Goal: Task Accomplishment & Management: Use online tool/utility

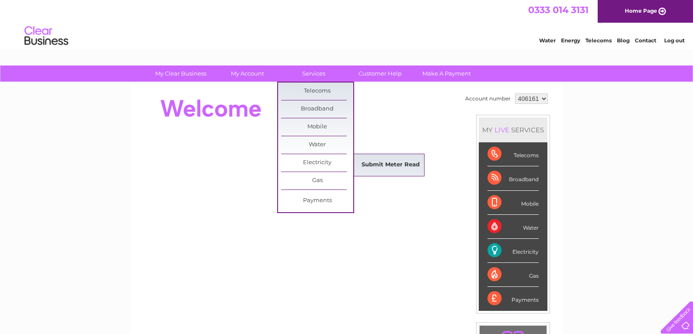
click at [375, 167] on link "Submit Meter Read" at bounding box center [391, 165] width 72 height 17
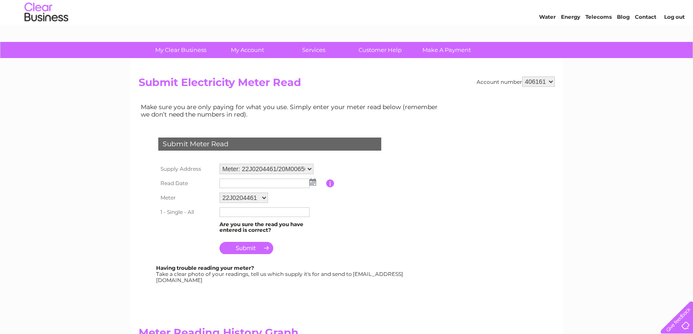
scroll to position [44, 0]
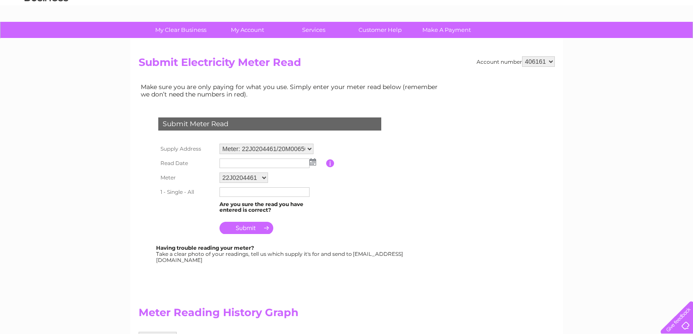
click at [312, 163] on img at bounding box center [313, 162] width 7 height 7
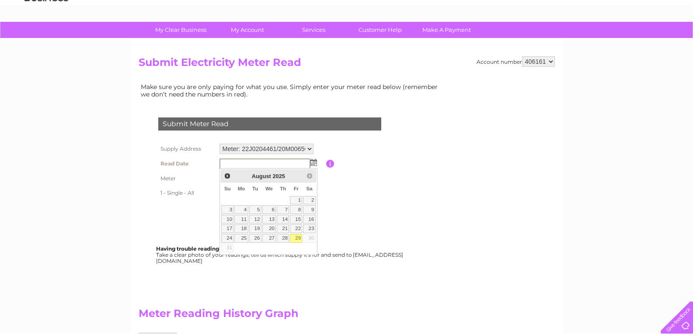
click at [295, 238] on link "29" at bounding box center [296, 238] width 12 height 9
type input "[DATE]"
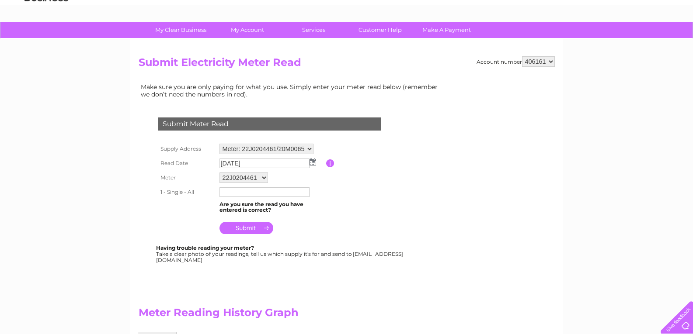
click at [244, 195] on input "text" at bounding box center [264, 193] width 90 height 10
type input "02636"
click at [260, 231] on input "submit" at bounding box center [246, 228] width 54 height 12
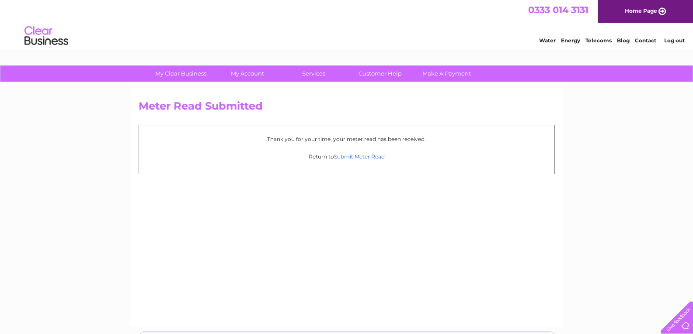
click at [355, 157] on link "Submit Meter Read" at bounding box center [359, 156] width 51 height 7
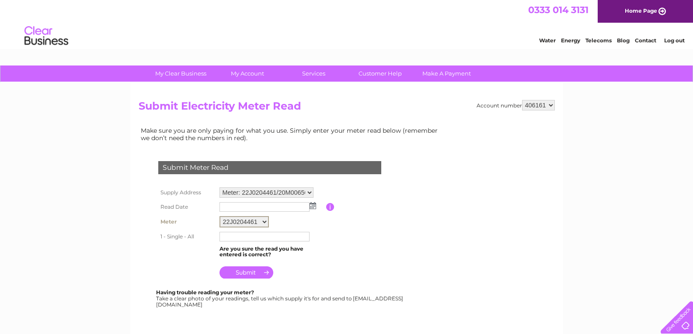
click at [266, 222] on select "22J0204461 20M0065013" at bounding box center [243, 221] width 49 height 11
select select "176252"
click at [219, 216] on select "22J0204461 20M0065013" at bounding box center [243, 221] width 49 height 11
click at [311, 207] on img at bounding box center [313, 205] width 7 height 7
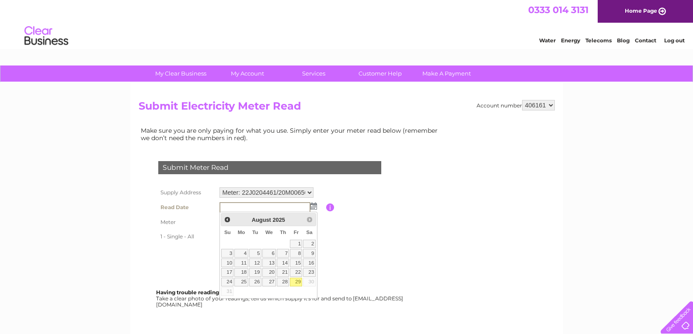
click at [297, 281] on link "29" at bounding box center [296, 282] width 12 height 9
type input "2025/08/29"
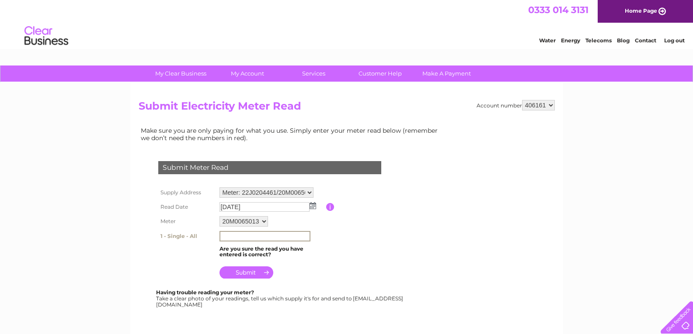
click at [247, 237] on input "text" at bounding box center [264, 236] width 91 height 10
type input "10716"
click at [246, 272] on input "submit" at bounding box center [246, 273] width 54 height 12
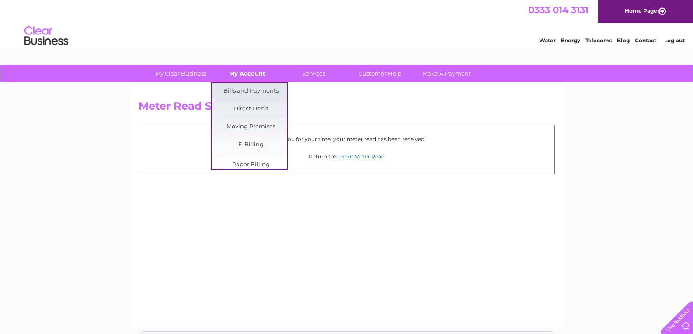
click at [249, 73] on link "My Account" at bounding box center [247, 74] width 72 height 16
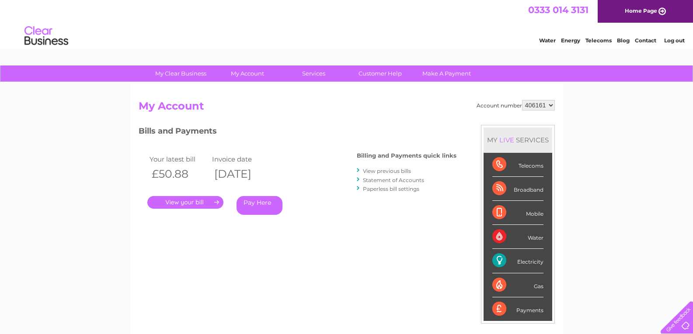
click at [199, 202] on link "." at bounding box center [185, 202] width 76 height 13
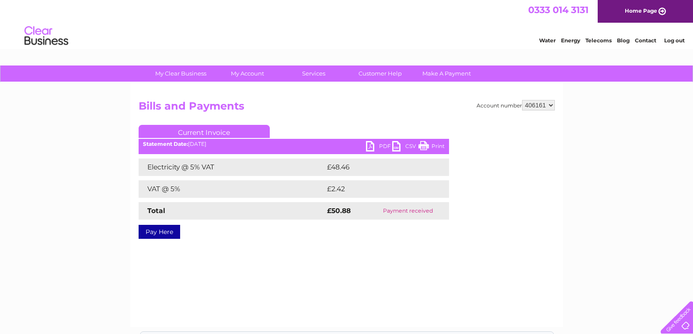
click at [384, 148] on link "PDF" at bounding box center [379, 147] width 26 height 13
click at [677, 41] on link "Log out" at bounding box center [674, 40] width 21 height 7
